Goal: Use online tool/utility: Utilize a website feature to perform a specific function

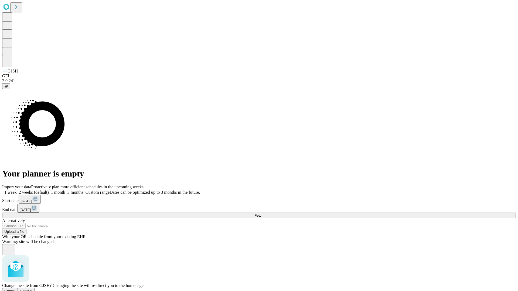
click at [33, 289] on span "Confirm" at bounding box center [26, 291] width 13 height 4
click at [49, 190] on label "2 weeks (default)" at bounding box center [33, 192] width 32 height 5
click at [263, 214] on span "Fetch" at bounding box center [259, 216] width 9 height 4
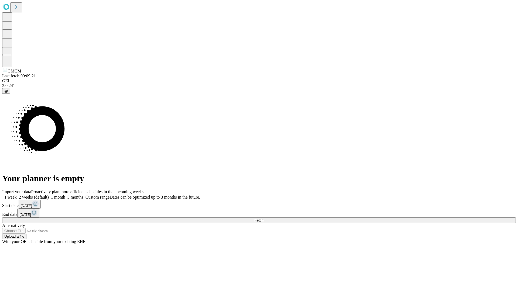
click at [49, 195] on label "2 weeks (default)" at bounding box center [33, 197] width 32 height 5
click at [263, 219] on span "Fetch" at bounding box center [259, 221] width 9 height 4
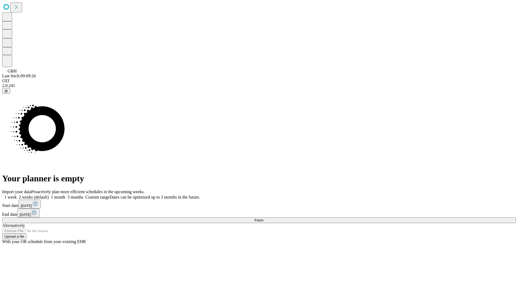
click at [49, 195] on label "2 weeks (default)" at bounding box center [33, 197] width 32 height 5
click at [263, 219] on span "Fetch" at bounding box center [259, 221] width 9 height 4
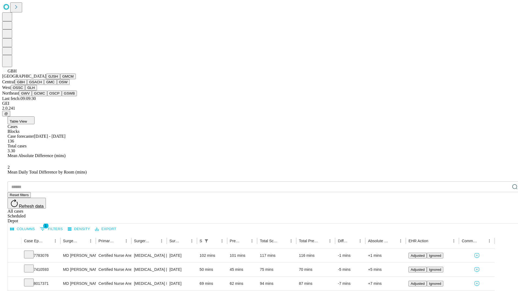
click at [42, 85] on button "GSACH" at bounding box center [35, 82] width 17 height 6
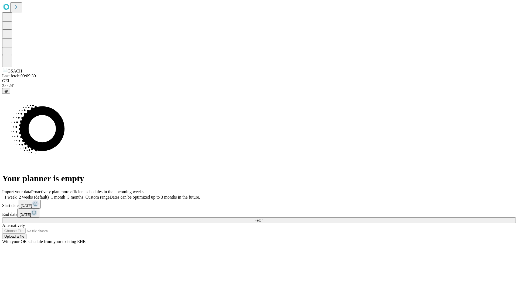
click at [49, 195] on label "2 weeks (default)" at bounding box center [33, 197] width 32 height 5
click at [263, 219] on span "Fetch" at bounding box center [259, 221] width 9 height 4
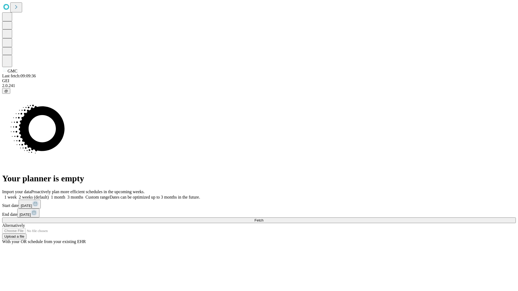
click at [49, 195] on label "2 weeks (default)" at bounding box center [33, 197] width 32 height 5
click at [263, 219] on span "Fetch" at bounding box center [259, 221] width 9 height 4
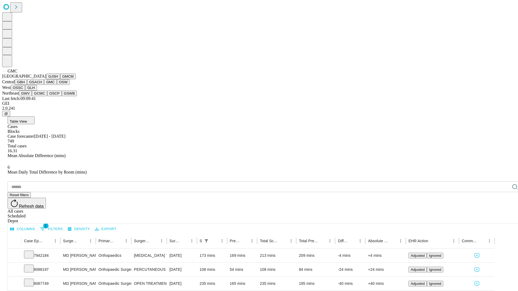
click at [57, 85] on button "OSW" at bounding box center [63, 82] width 13 height 6
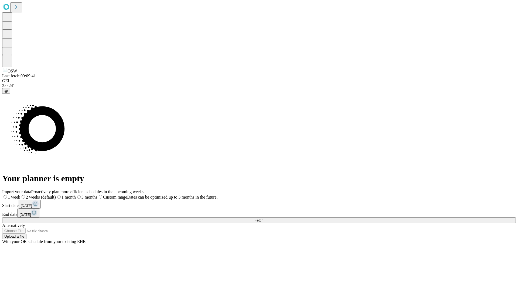
click at [56, 195] on label "2 weeks (default)" at bounding box center [38, 197] width 36 height 5
click at [263, 219] on span "Fetch" at bounding box center [259, 221] width 9 height 4
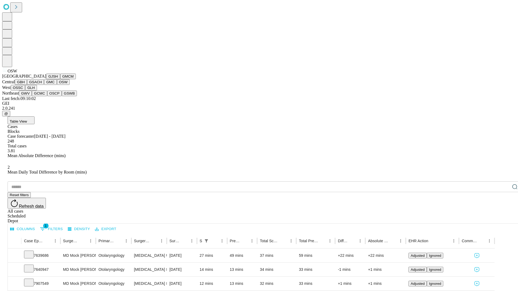
click at [25, 91] on button "OSSC" at bounding box center [18, 88] width 15 height 6
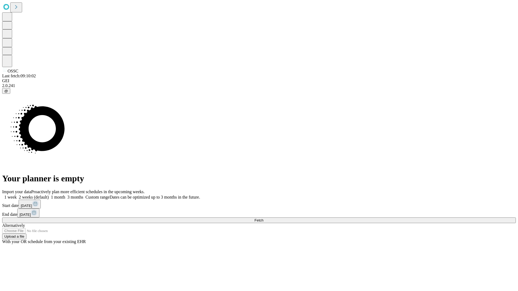
click at [49, 195] on label "2 weeks (default)" at bounding box center [33, 197] width 32 height 5
click at [263, 219] on span "Fetch" at bounding box center [259, 221] width 9 height 4
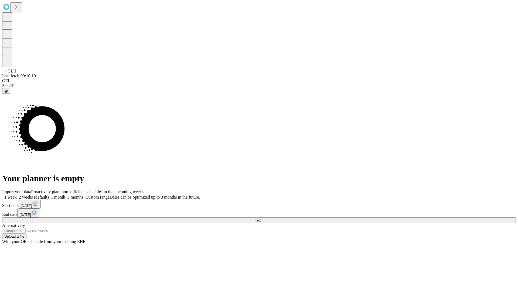
click at [49, 195] on label "2 weeks (default)" at bounding box center [33, 197] width 32 height 5
click at [263, 219] on span "Fetch" at bounding box center [259, 221] width 9 height 4
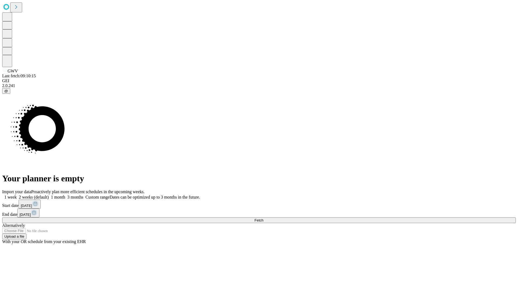
click at [49, 195] on label "2 weeks (default)" at bounding box center [33, 197] width 32 height 5
click at [263, 219] on span "Fetch" at bounding box center [259, 221] width 9 height 4
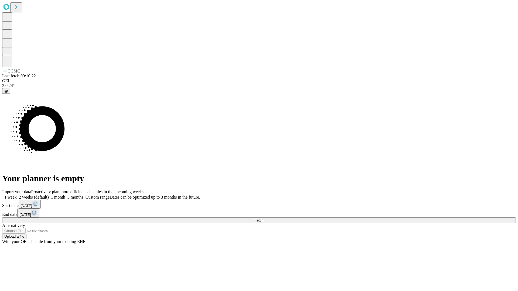
click at [49, 195] on label "2 weeks (default)" at bounding box center [33, 197] width 32 height 5
click at [263, 219] on span "Fetch" at bounding box center [259, 221] width 9 height 4
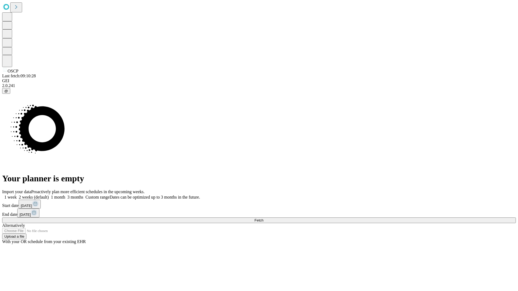
click at [49, 195] on label "2 weeks (default)" at bounding box center [33, 197] width 32 height 5
click at [263, 219] on span "Fetch" at bounding box center [259, 221] width 9 height 4
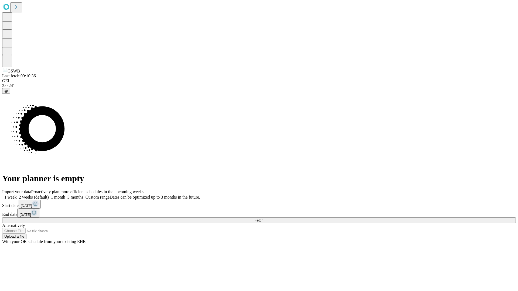
click at [49, 195] on label "2 weeks (default)" at bounding box center [33, 197] width 32 height 5
click at [263, 219] on span "Fetch" at bounding box center [259, 221] width 9 height 4
